Goal: Task Accomplishment & Management: Manage account settings

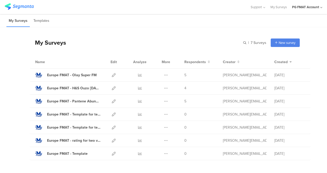
click at [320, 9] on icon at bounding box center [321, 8] width 2 height 4
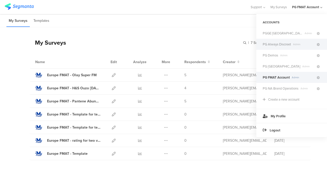
click at [289, 43] on span "PG Always Discreet" at bounding box center [277, 44] width 28 height 5
